Goal: Find specific page/section: Find specific page/section

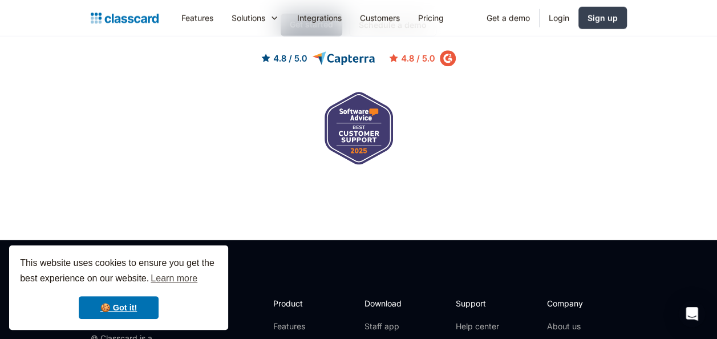
scroll to position [3766, 0]
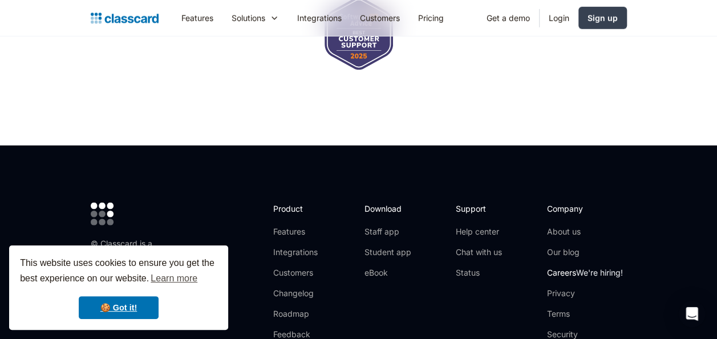
click at [566, 267] on link "Careers We're hiring!" at bounding box center [585, 272] width 76 height 11
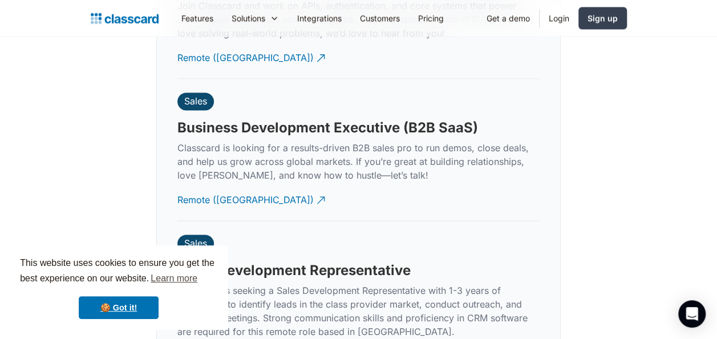
scroll to position [3124, 0]
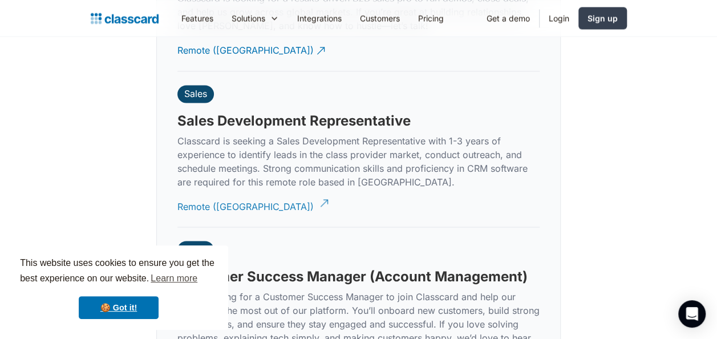
click at [215, 191] on div "Remote ([GEOGRAPHIC_DATA])" at bounding box center [245, 202] width 136 height 22
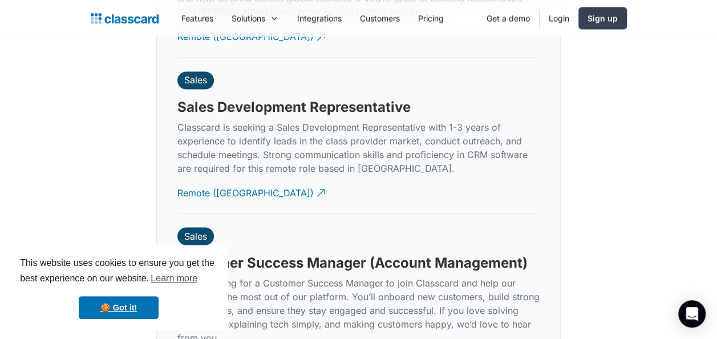
scroll to position [3124, 0]
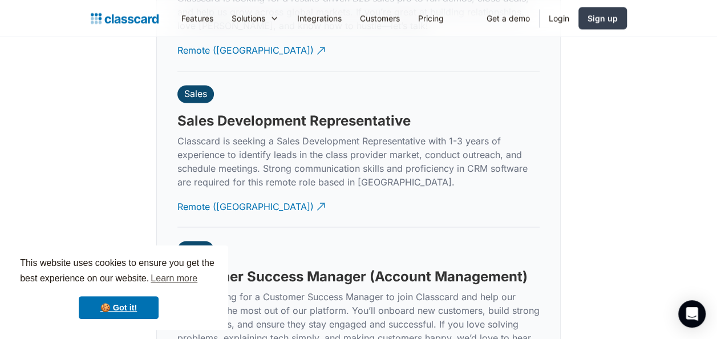
click at [271, 153] on p "Classcard is seeking a Sales Development Representative with 1-3 years of exper…" at bounding box center [358, 161] width 362 height 55
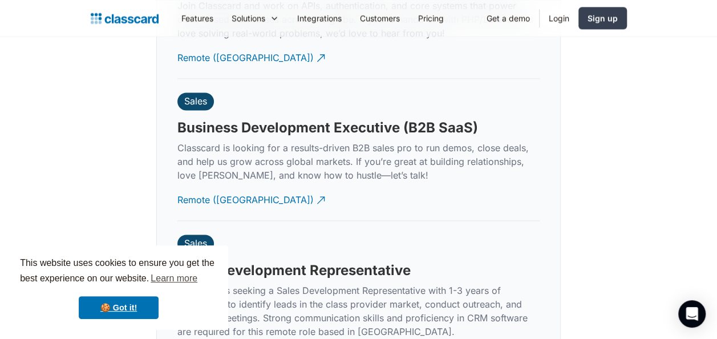
scroll to position [2973, 0]
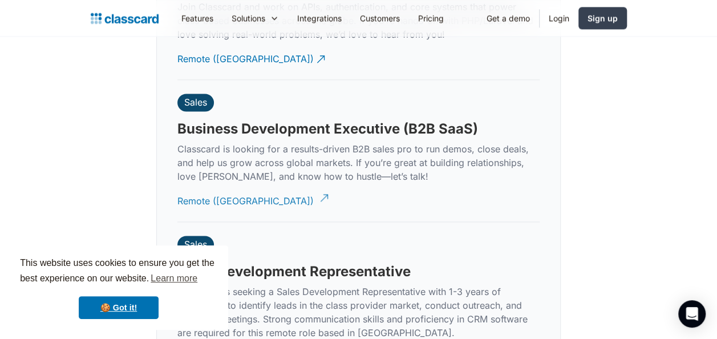
click at [228, 185] on div "Remote ([GEOGRAPHIC_DATA])" at bounding box center [245, 196] width 136 height 22
